Goal: Task Accomplishment & Management: Use online tool/utility

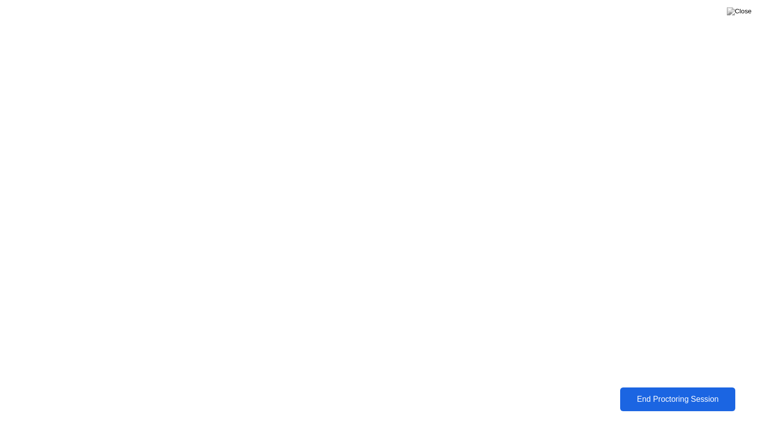
click at [672, 399] on div "End Proctoring Session" at bounding box center [677, 399] width 109 height 9
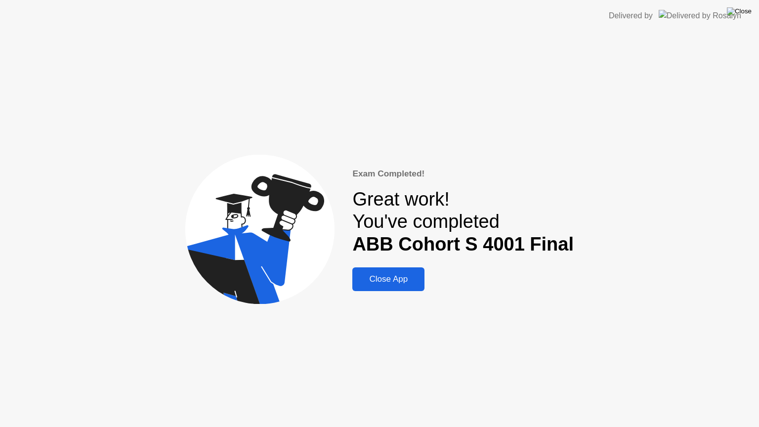
click at [747, 12] on img at bounding box center [739, 11] width 25 height 8
